Goal: Task Accomplishment & Management: Manage account settings

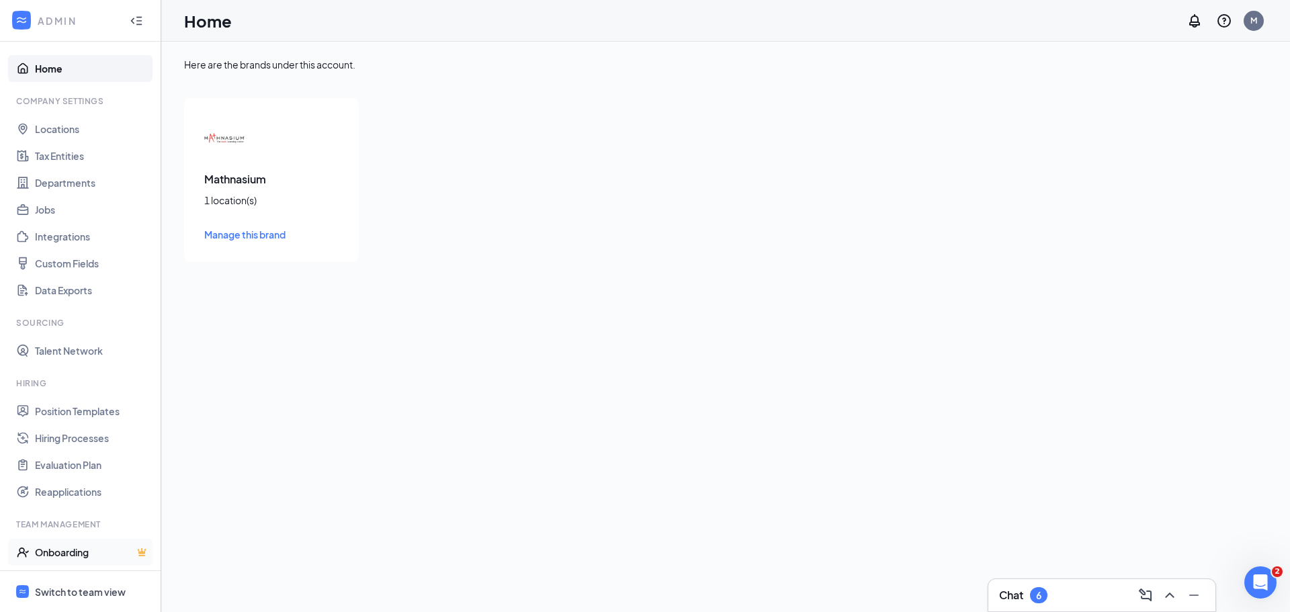
drag, startPoint x: 72, startPoint y: 591, endPoint x: 120, endPoint y: 558, distance: 58.5
click at [72, 591] on div "Switch to team view" at bounding box center [80, 591] width 91 height 13
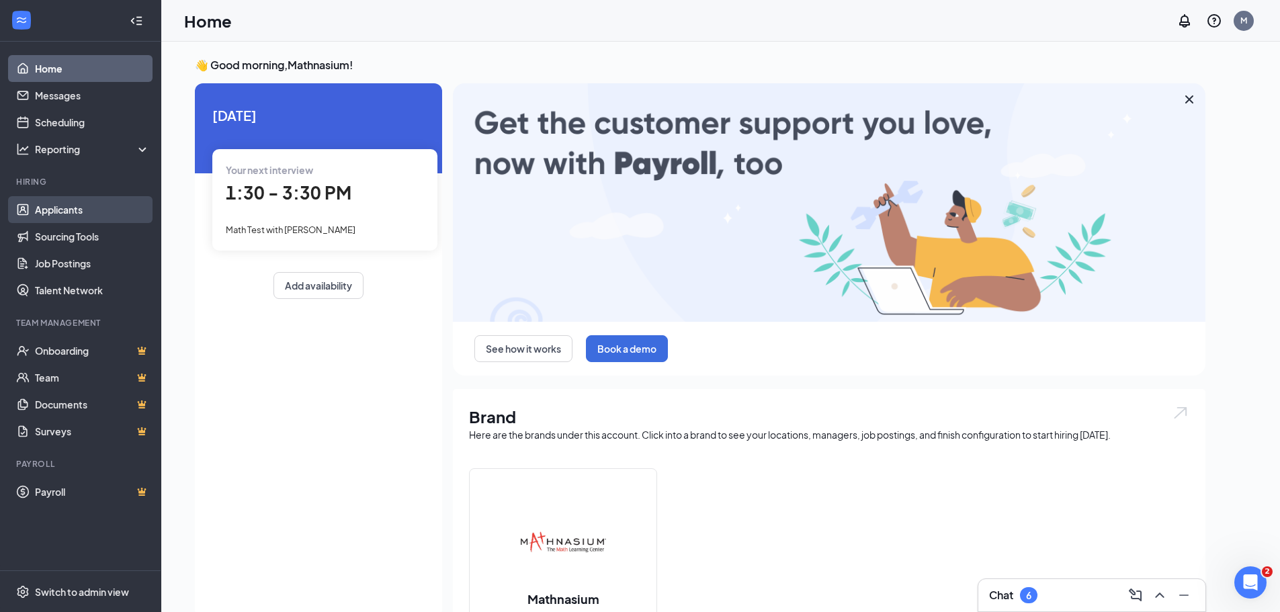
click at [50, 208] on link "Applicants" at bounding box center [92, 209] width 115 height 27
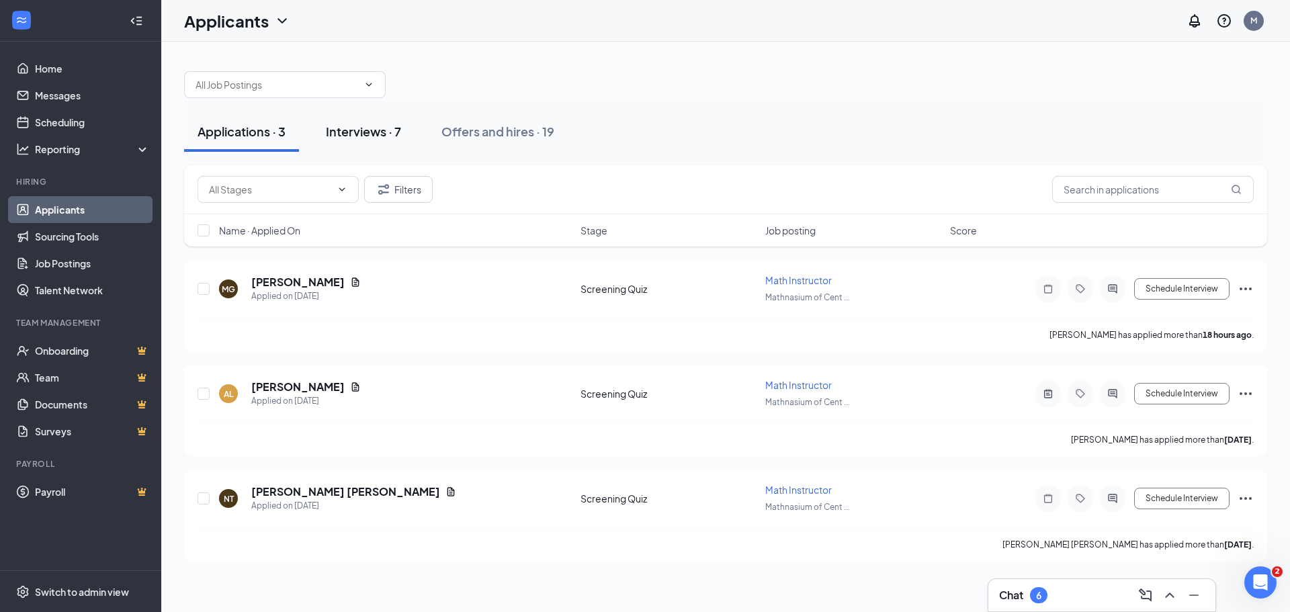
click at [367, 130] on div "Interviews · 7" at bounding box center [363, 131] width 75 height 17
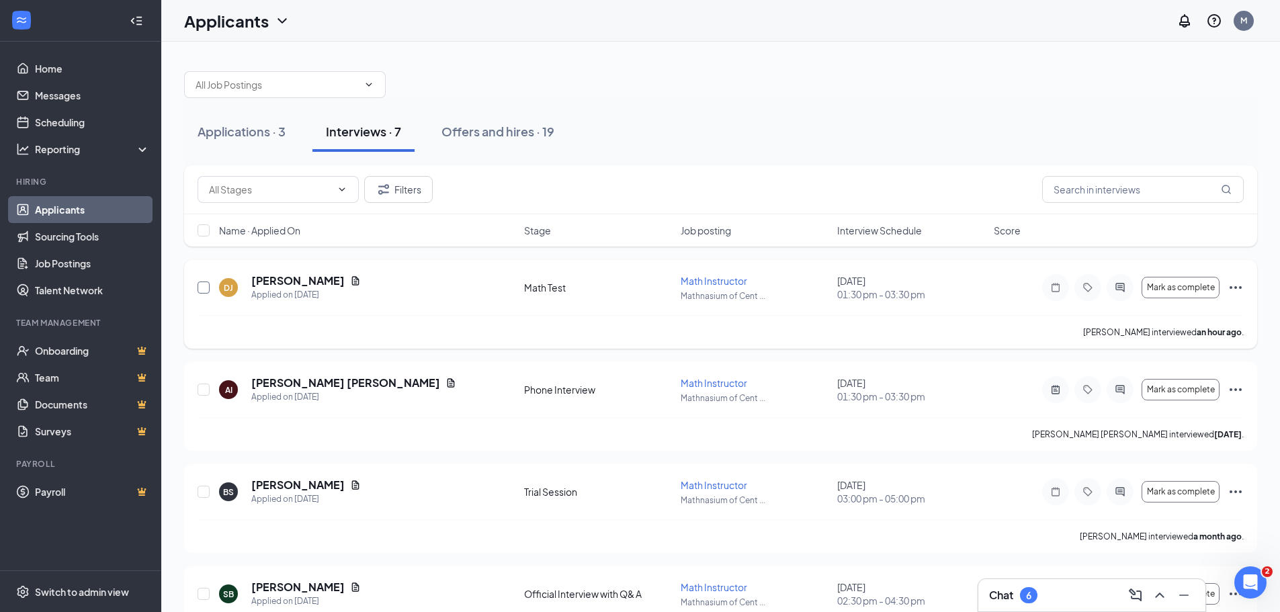
click at [201, 288] on input "checkbox" at bounding box center [204, 288] width 12 height 12
checkbox input "true"
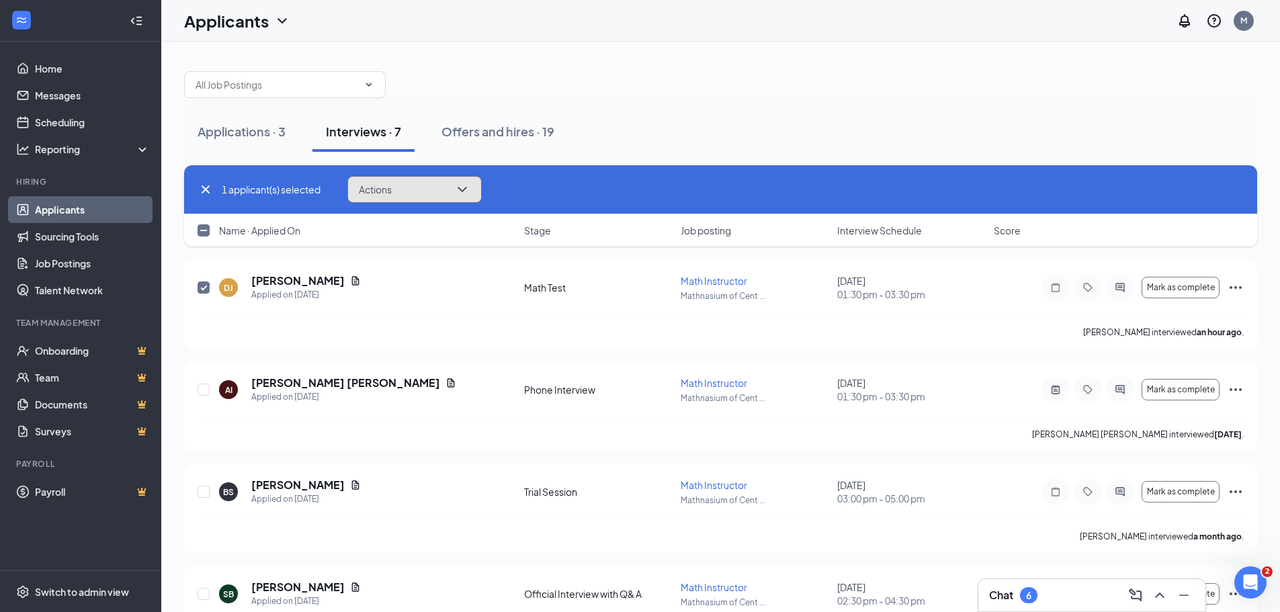
click at [460, 186] on icon "ChevronDown" at bounding box center [462, 189] width 16 height 16
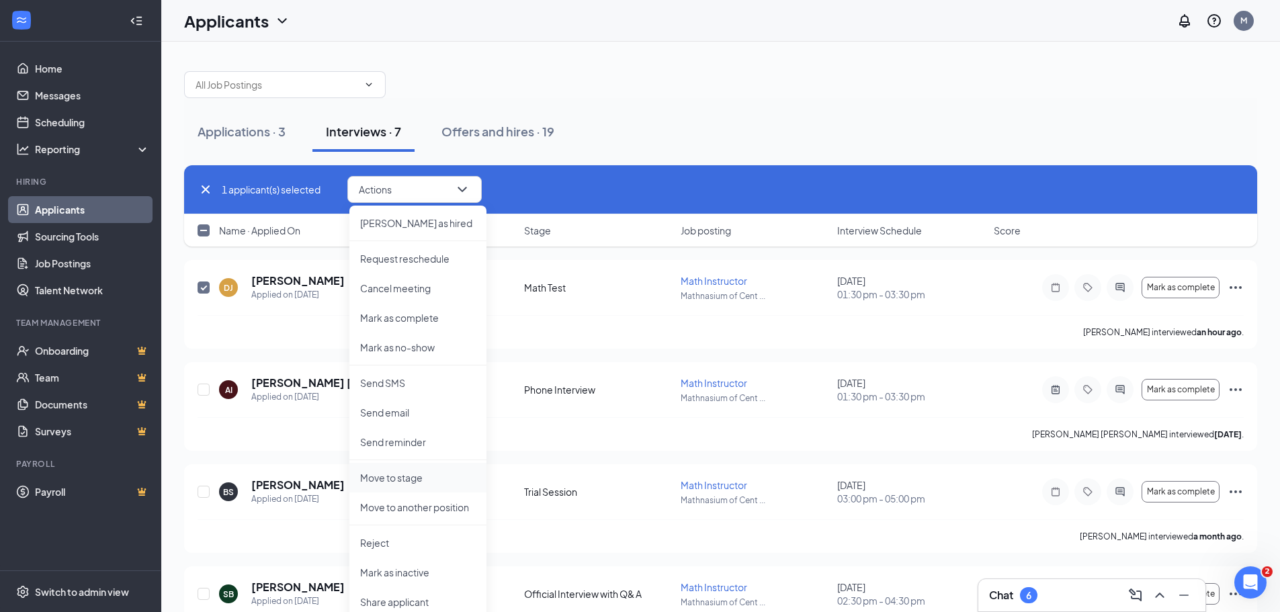
click at [396, 476] on p "Move to stage" at bounding box center [418, 477] width 116 height 13
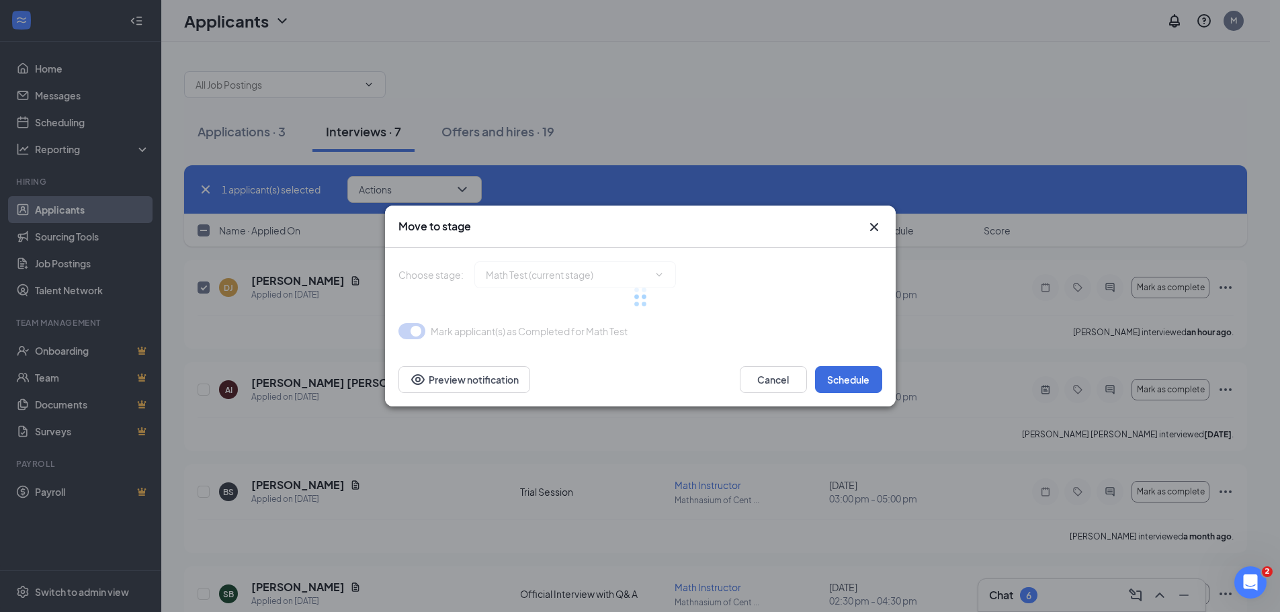
type input "Trial Session (next stage)"
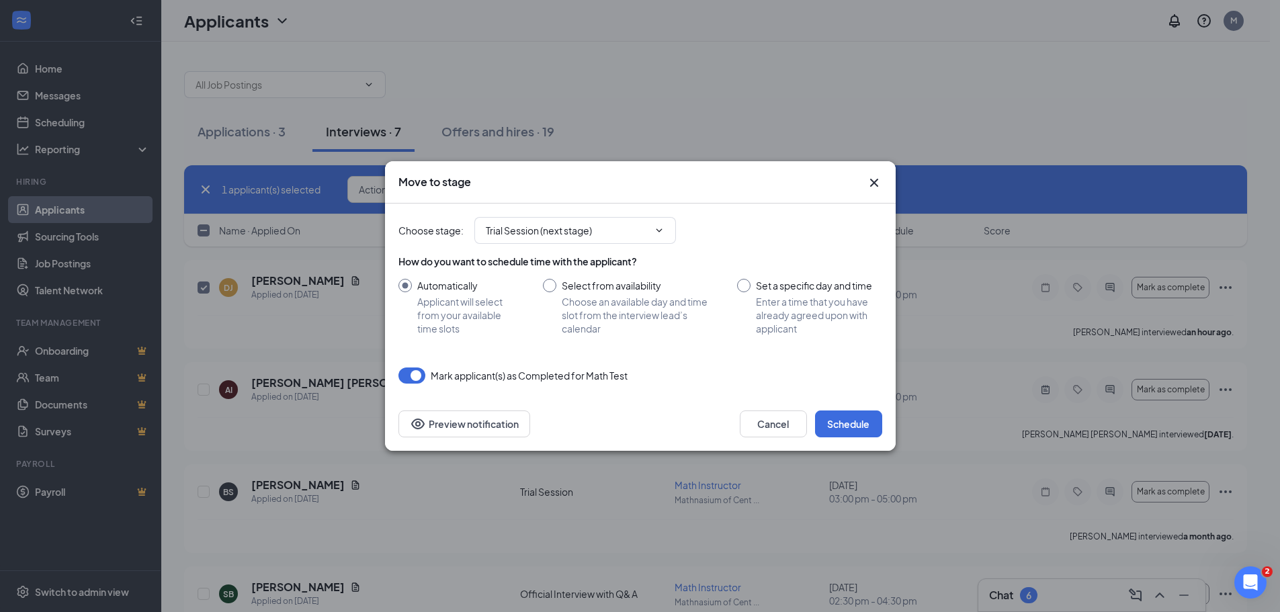
click at [745, 285] on input "Set a specific day and time Enter a time that you have already agreed upon with…" at bounding box center [809, 307] width 144 height 56
radio input "true"
radio input "false"
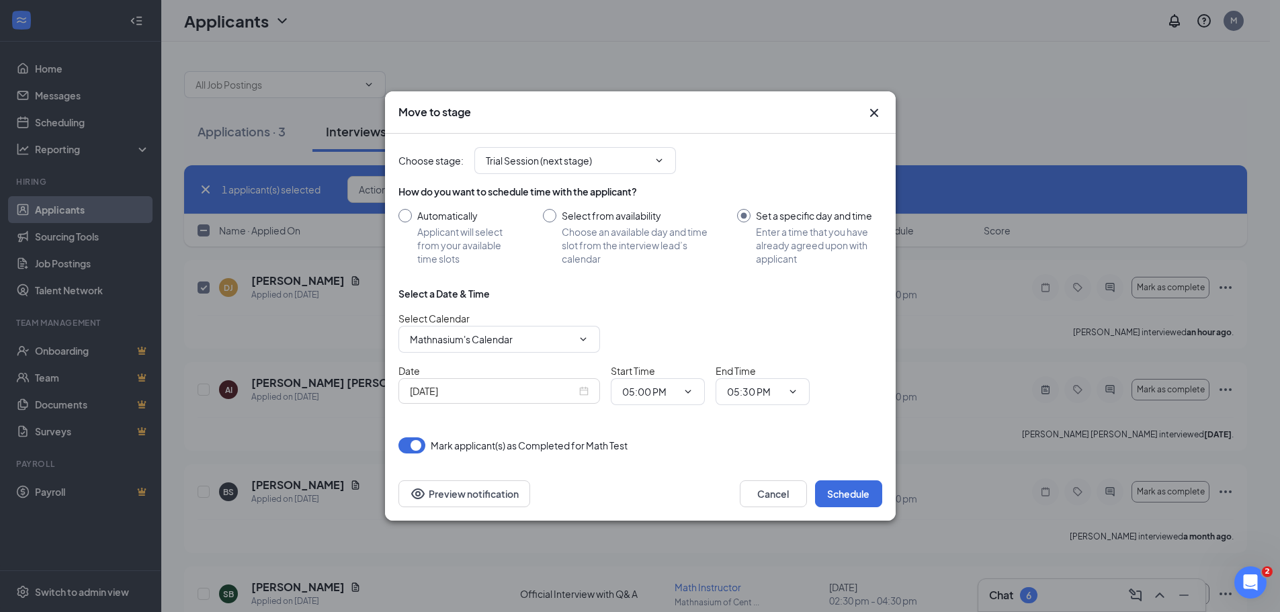
click at [585, 391] on div "[DATE]" at bounding box center [499, 391] width 179 height 15
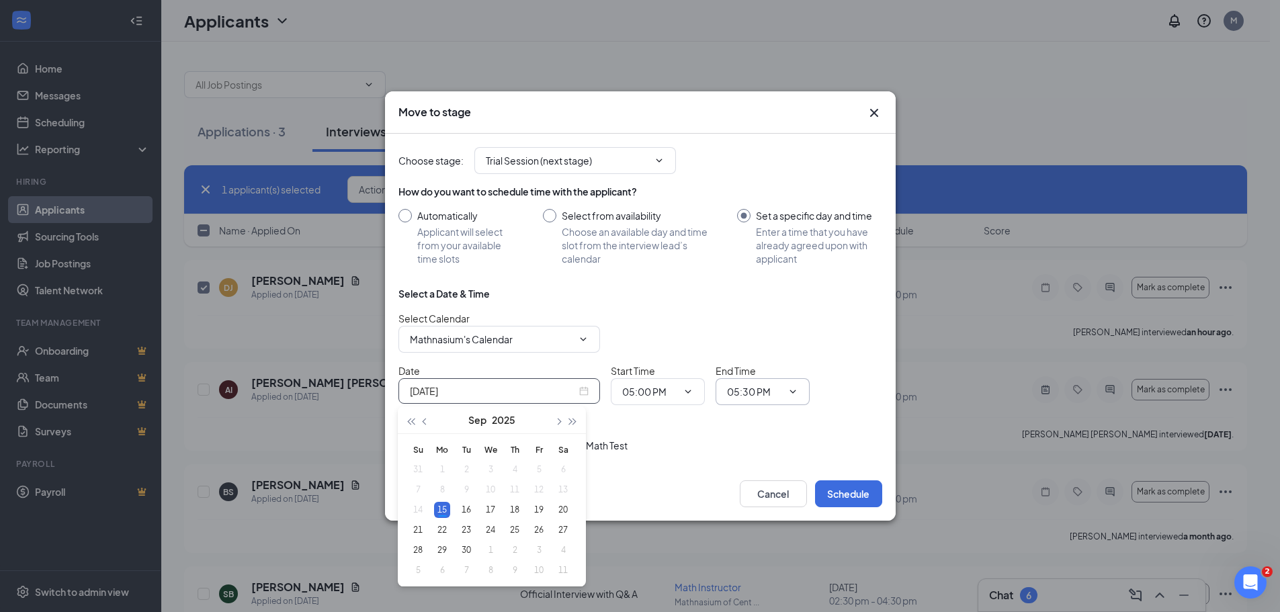
click at [793, 390] on icon "ChevronDown" at bounding box center [793, 391] width 11 height 11
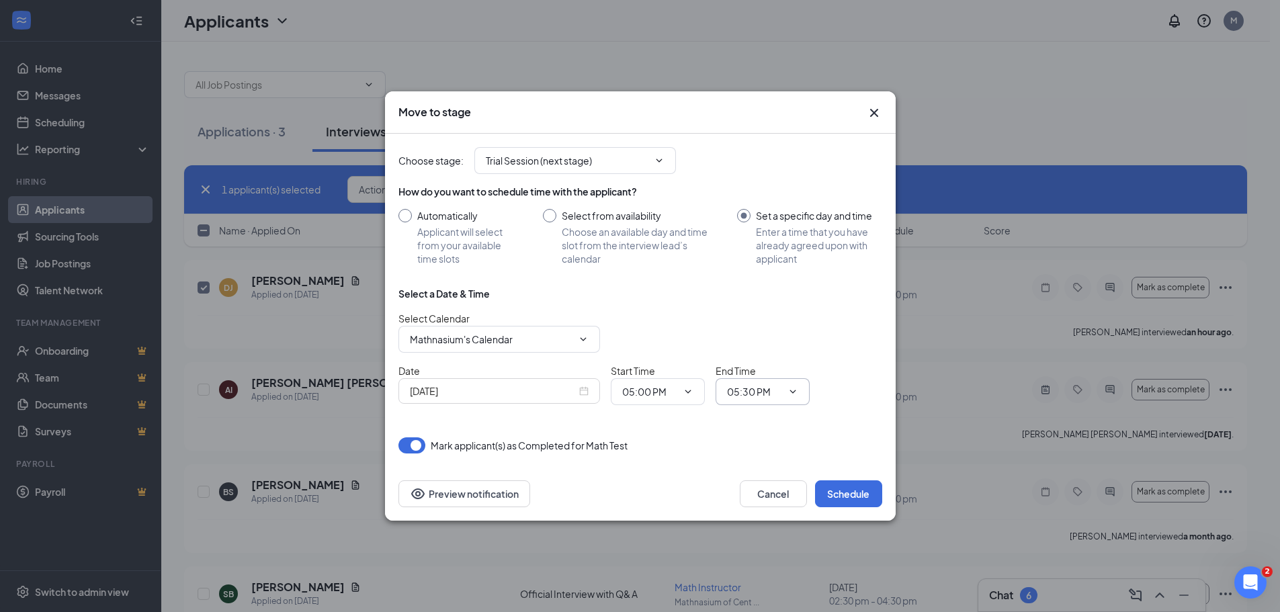
click at [792, 393] on icon "ChevronDown" at bounding box center [793, 391] width 6 height 3
click at [792, 390] on icon "ChevronDown" at bounding box center [793, 391] width 11 height 11
click at [792, 386] on span "05:30 PM" at bounding box center [763, 391] width 94 height 27
click at [581, 387] on div "[DATE]" at bounding box center [499, 391] width 179 height 15
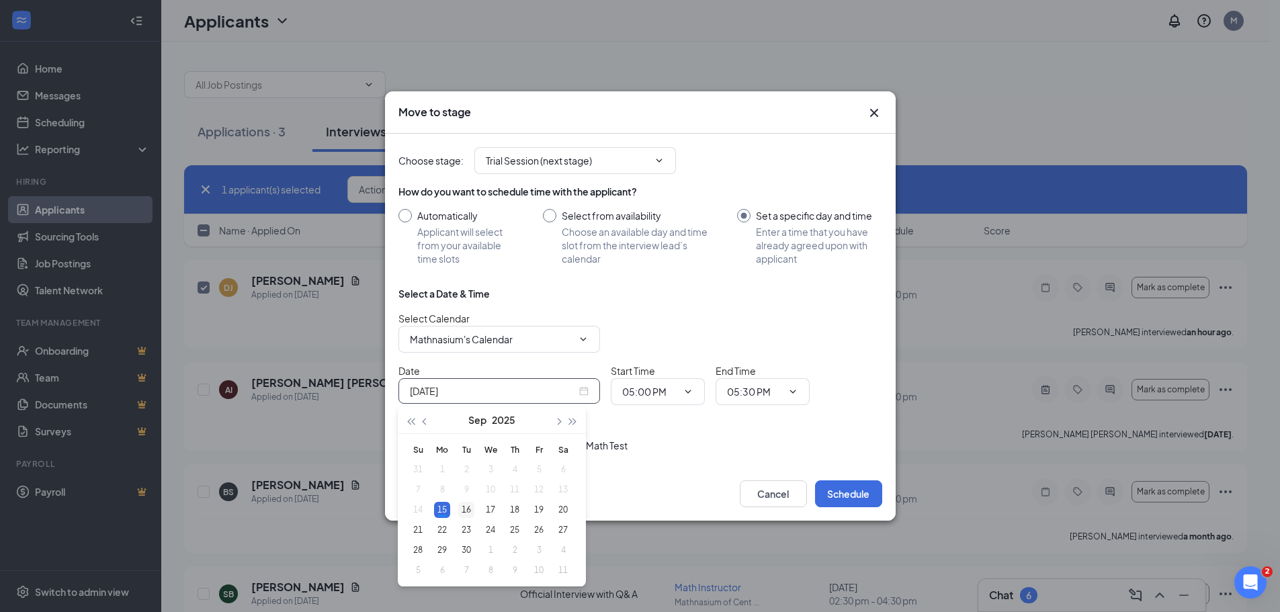
type input "[DATE]"
click at [468, 509] on div "16" at bounding box center [466, 510] width 16 height 16
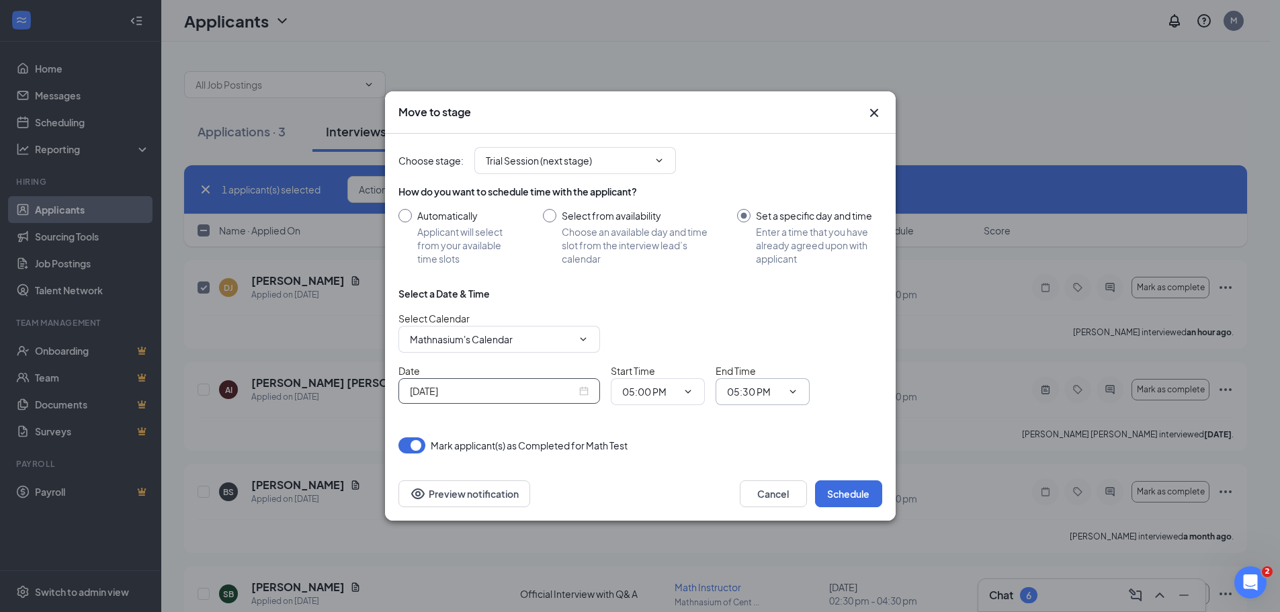
click at [774, 388] on input "05:30 PM" at bounding box center [754, 391] width 55 height 15
click at [762, 257] on div "07:00 PM" at bounding box center [758, 260] width 40 height 15
type input "07:00 PM"
click at [853, 494] on button "Schedule" at bounding box center [848, 494] width 67 height 27
